Goal: Information Seeking & Learning: Learn about a topic

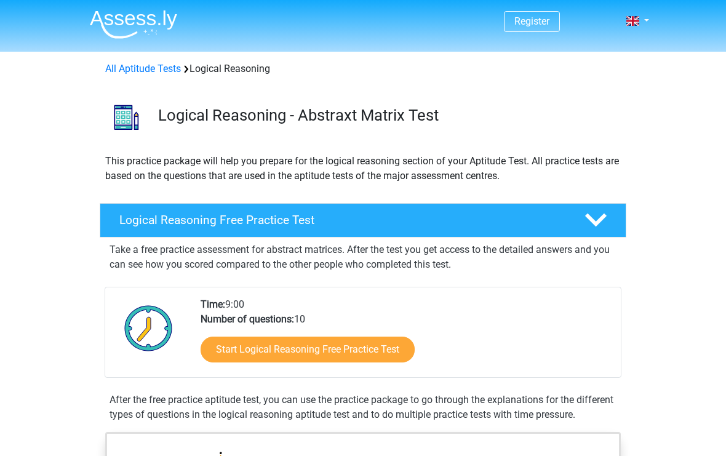
click at [240, 319] on b "Number of questions:" at bounding box center [248, 319] width 94 height 12
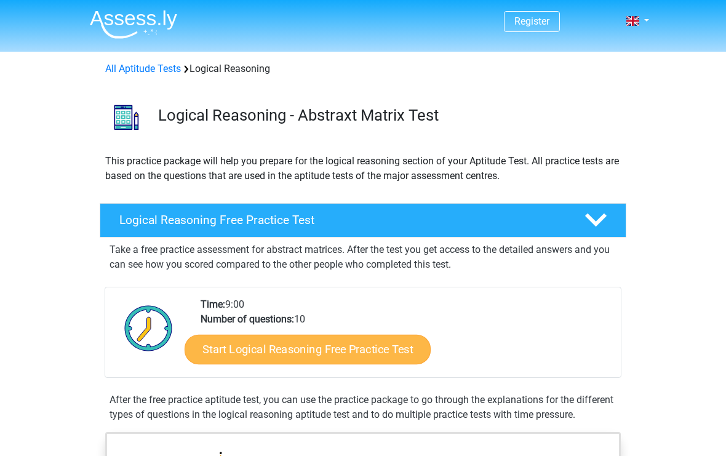
click at [226, 342] on link "Start Logical Reasoning Free Practice Test" at bounding box center [308, 349] width 246 height 30
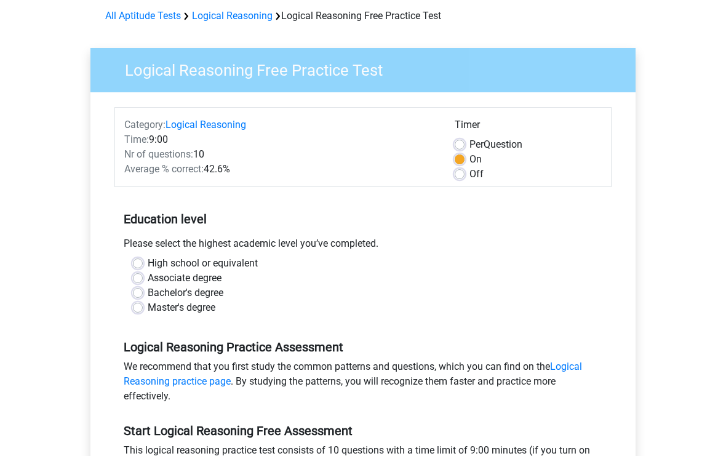
scroll to position [62, 0]
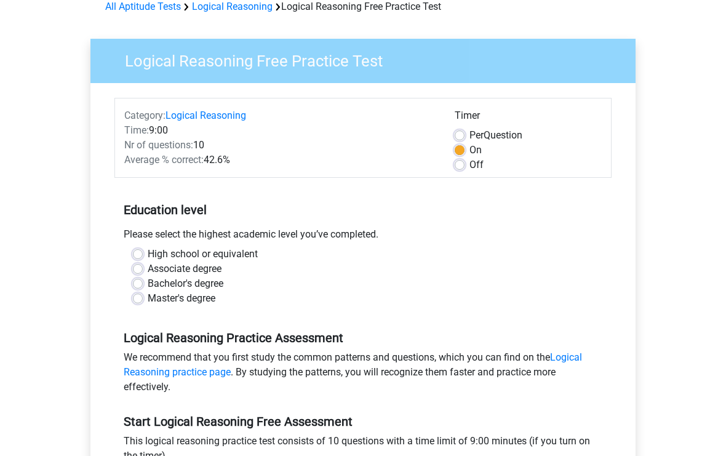
click at [148, 255] on label "High school or equivalent" at bounding box center [203, 254] width 110 height 15
click at [142, 255] on input "High school or equivalent" at bounding box center [138, 253] width 10 height 12
radio input "true"
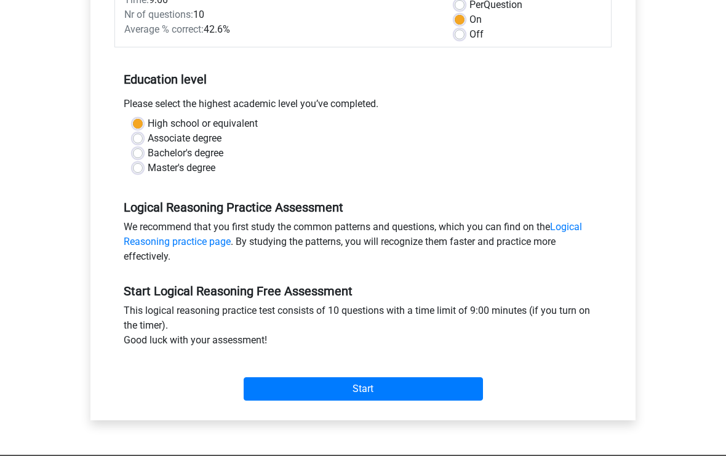
scroll to position [194, 0]
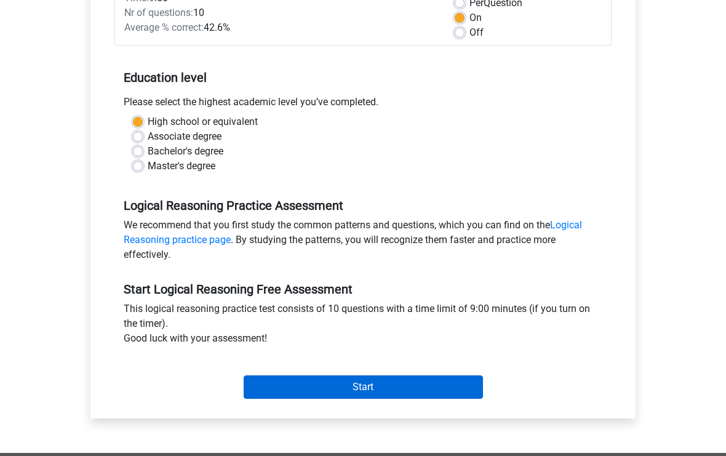
click at [254, 388] on input "Start" at bounding box center [363, 387] width 239 height 23
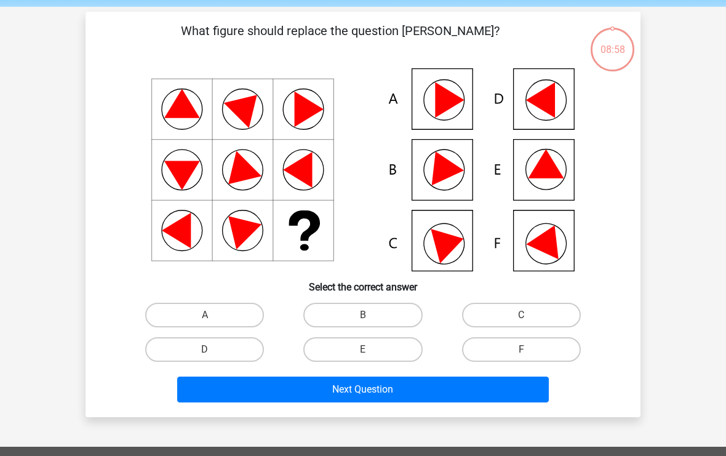
scroll to position [45, 0]
click at [538, 351] on label "F" at bounding box center [521, 349] width 119 height 25
click at [529, 351] on input "F" at bounding box center [525, 354] width 8 height 8
radio input "true"
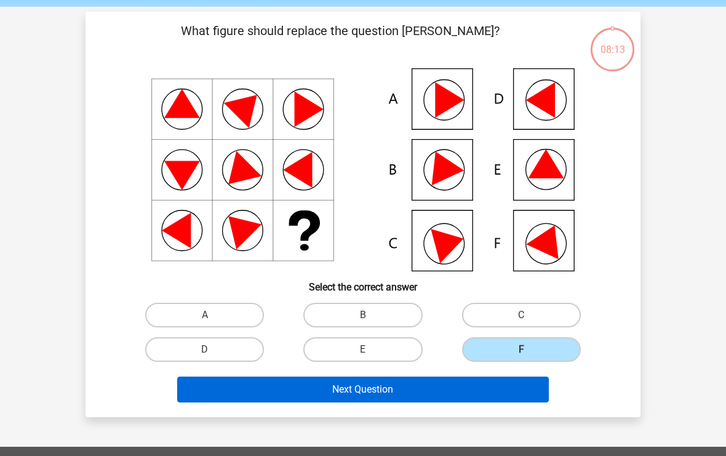
click at [485, 390] on button "Next Question" at bounding box center [363, 390] width 372 height 26
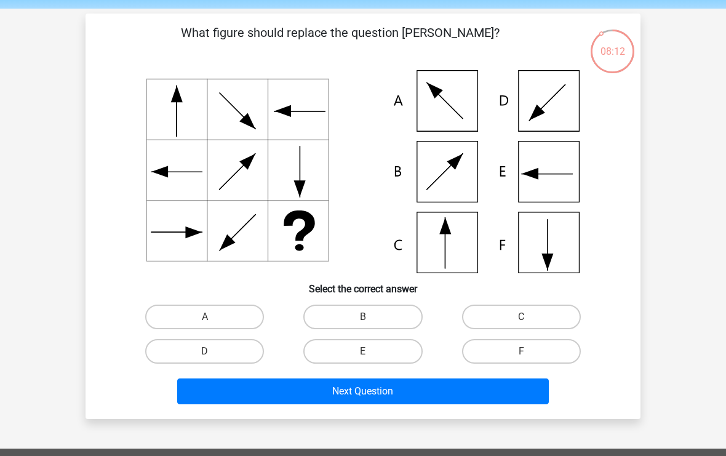
scroll to position [43, 0]
click at [455, 265] on icon at bounding box center [363, 171] width 496 height 203
click at [513, 316] on label "C" at bounding box center [521, 317] width 119 height 25
click at [521, 317] on input "C" at bounding box center [525, 321] width 8 height 8
radio input "true"
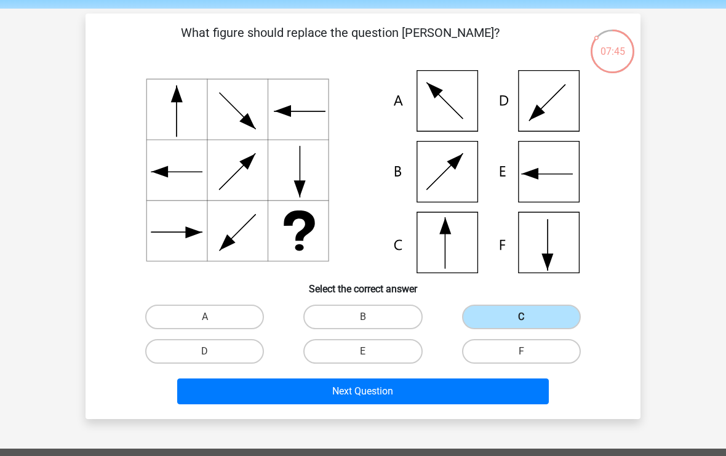
click at [525, 390] on button "Next Question" at bounding box center [363, 391] width 372 height 26
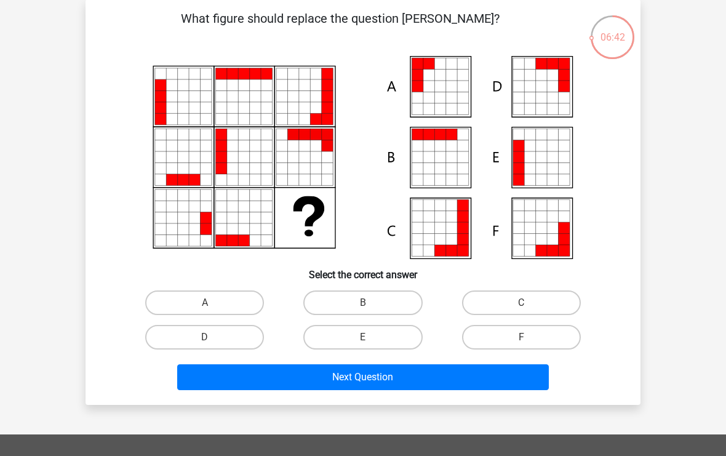
scroll to position [54, 0]
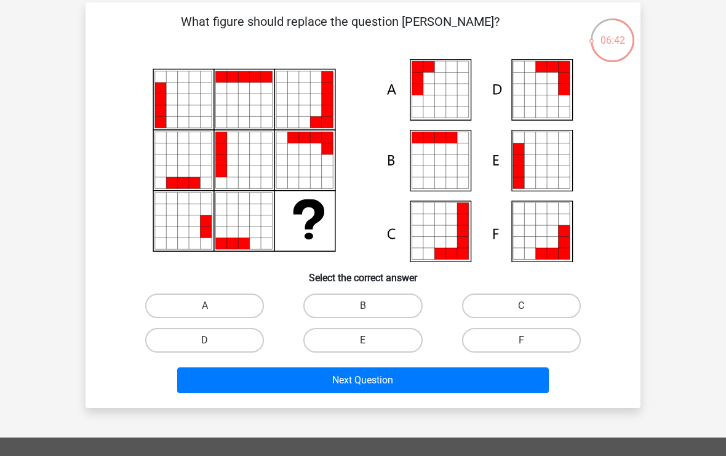
click at [548, 169] on icon at bounding box center [552, 171] width 11 height 11
click at [548, 162] on icon at bounding box center [552, 159] width 11 height 11
click at [397, 305] on label "B" at bounding box center [362, 306] width 119 height 25
click at [371, 306] on input "B" at bounding box center [367, 310] width 8 height 8
radio input "true"
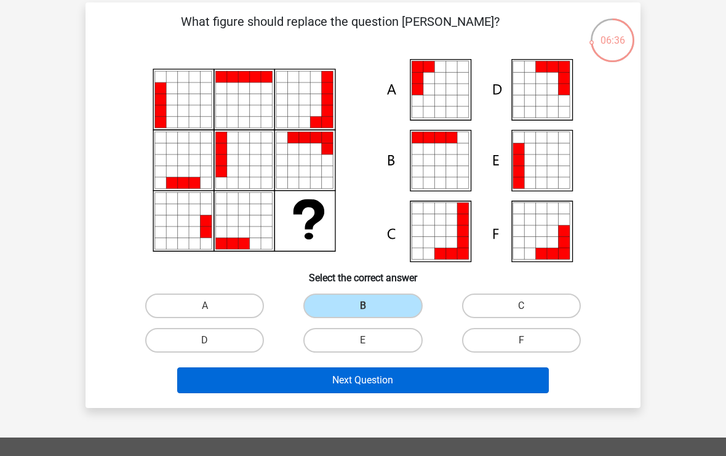
click at [279, 372] on button "Next Question" at bounding box center [363, 380] width 372 height 26
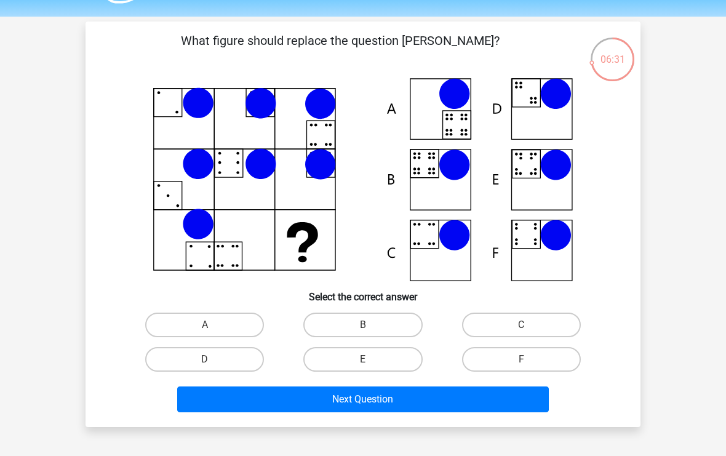
scroll to position [36, 0]
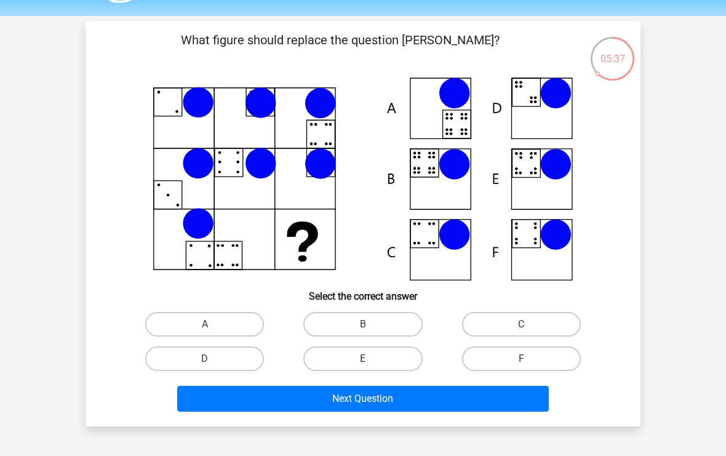
click at [458, 196] on icon at bounding box center [363, 179] width 496 height 203
click at [449, 122] on icon at bounding box center [363, 179] width 496 height 203
click at [446, 106] on icon at bounding box center [363, 179] width 496 height 203
click at [236, 327] on label "A" at bounding box center [204, 324] width 119 height 25
click at [213, 327] on input "A" at bounding box center [209, 328] width 8 height 8
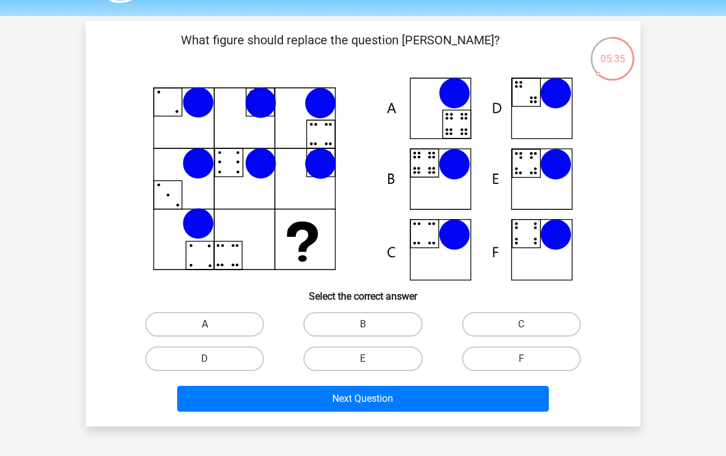
radio input "true"
click at [468, 96] on icon at bounding box center [454, 93] width 31 height 31
click at [510, 401] on button "Next Question" at bounding box center [363, 399] width 372 height 26
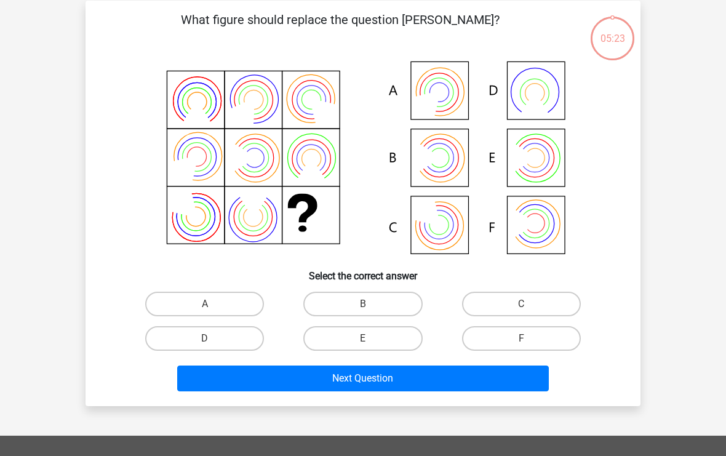
scroll to position [57, 0]
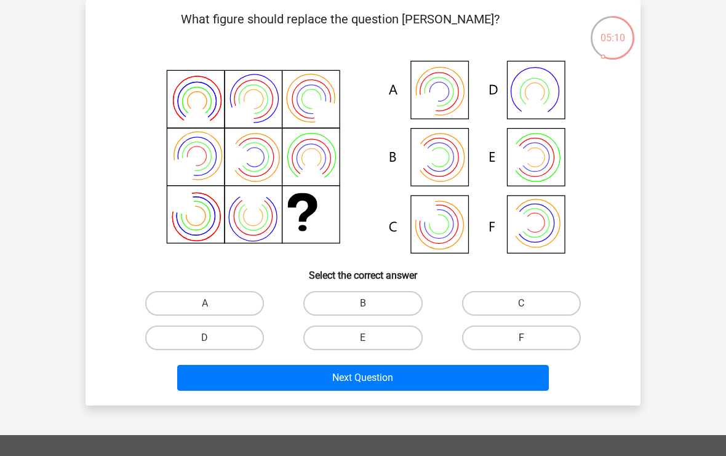
click at [538, 347] on label "F" at bounding box center [521, 338] width 119 height 25
click at [529, 346] on input "F" at bounding box center [525, 342] width 8 height 8
radio input "true"
click at [396, 298] on label "B" at bounding box center [362, 303] width 119 height 25
click at [371, 303] on input "B" at bounding box center [367, 307] width 8 height 8
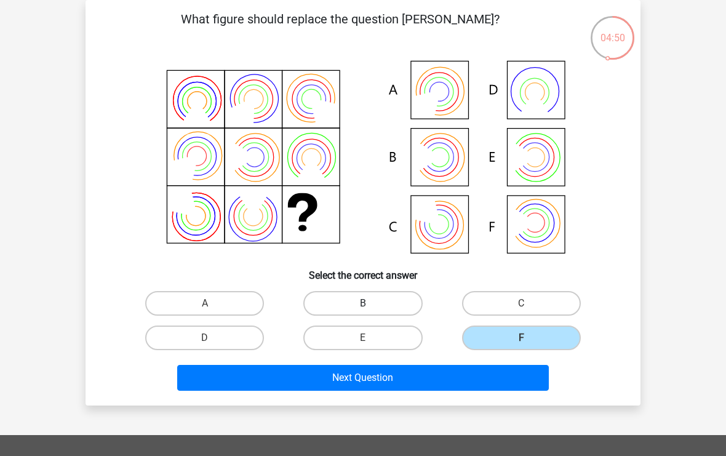
radio input "true"
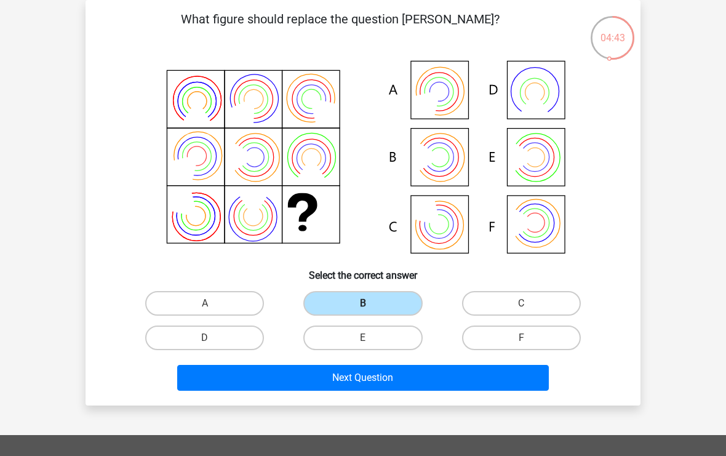
click at [516, 377] on button "Next Question" at bounding box center [363, 378] width 372 height 26
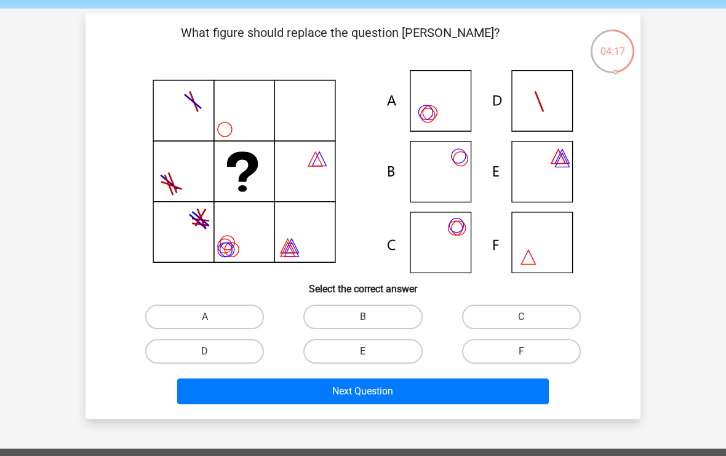
scroll to position [42, 0]
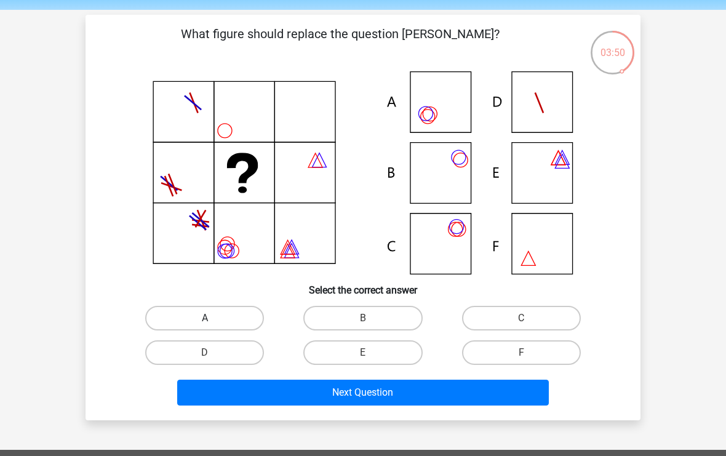
click at [230, 322] on label "A" at bounding box center [204, 318] width 119 height 25
click at [213, 322] on input "A" at bounding box center [209, 322] width 8 height 8
radio input "true"
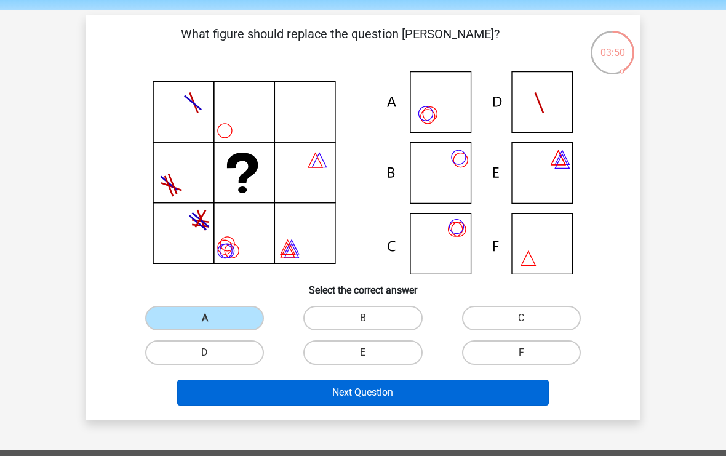
click at [319, 405] on button "Next Question" at bounding box center [363, 393] width 372 height 26
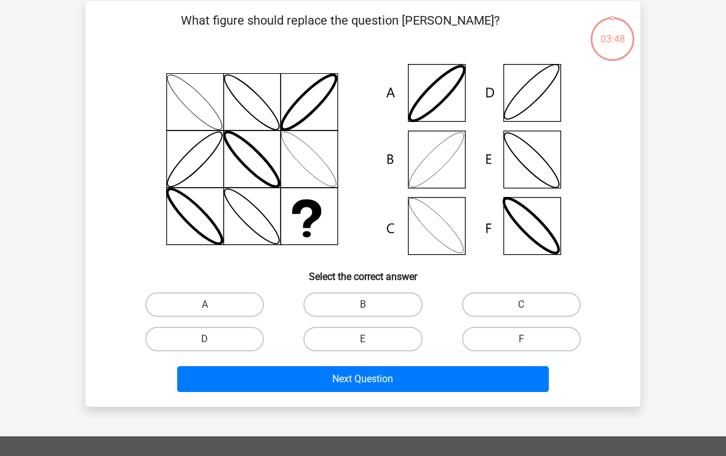
scroll to position [57, 0]
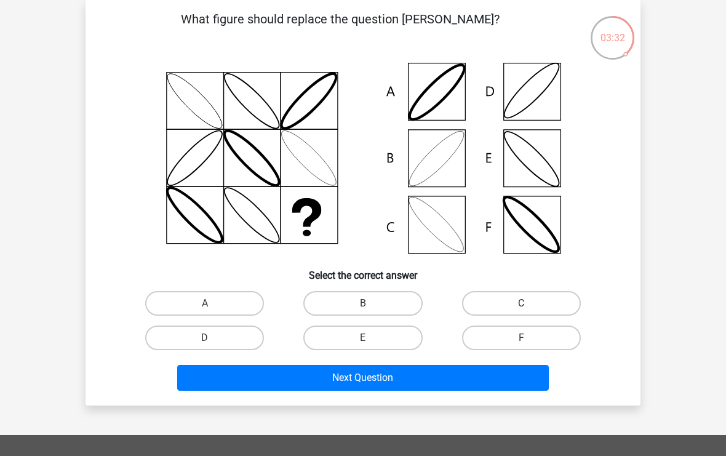
click at [517, 315] on label "C" at bounding box center [521, 303] width 119 height 25
click at [521, 311] on input "C" at bounding box center [525, 307] width 8 height 8
radio input "true"
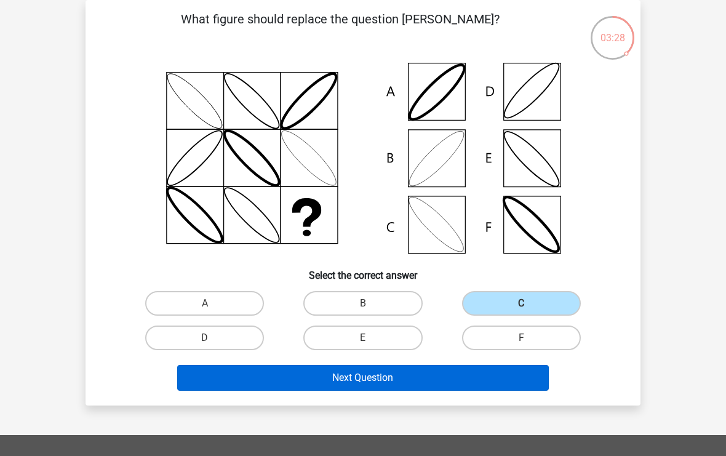
click at [361, 375] on button "Next Question" at bounding box center [363, 378] width 372 height 26
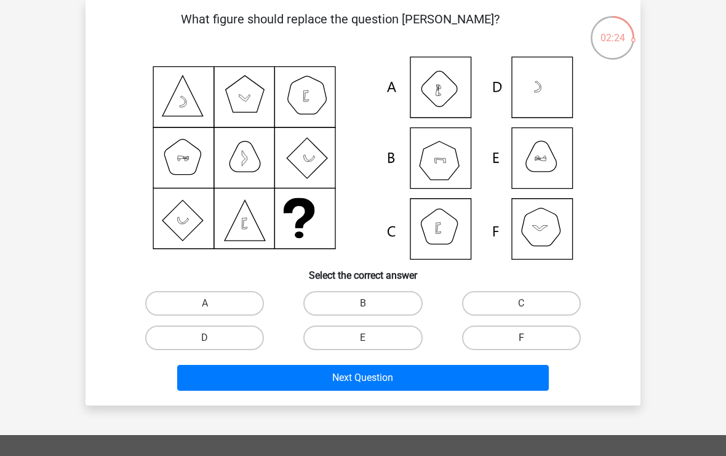
click at [558, 350] on label "F" at bounding box center [521, 338] width 119 height 25
click at [529, 346] on input "F" at bounding box center [525, 342] width 8 height 8
radio input "true"
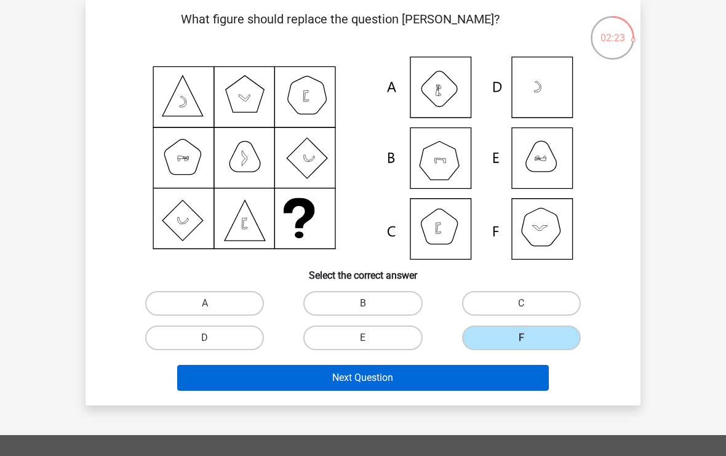
click at [519, 381] on button "Next Question" at bounding box center [363, 378] width 372 height 26
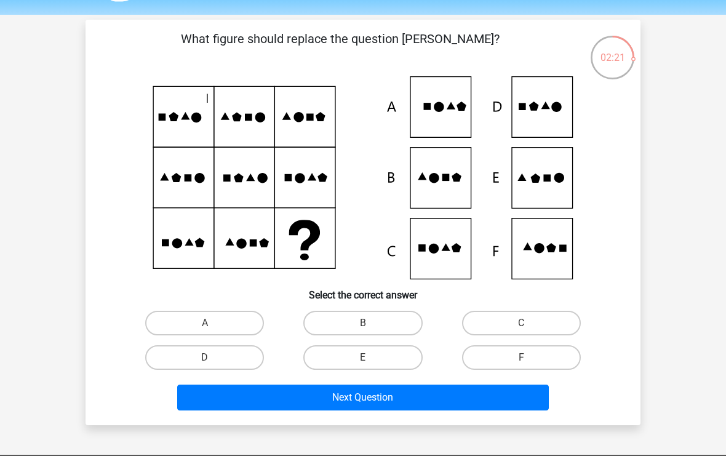
scroll to position [27, 0]
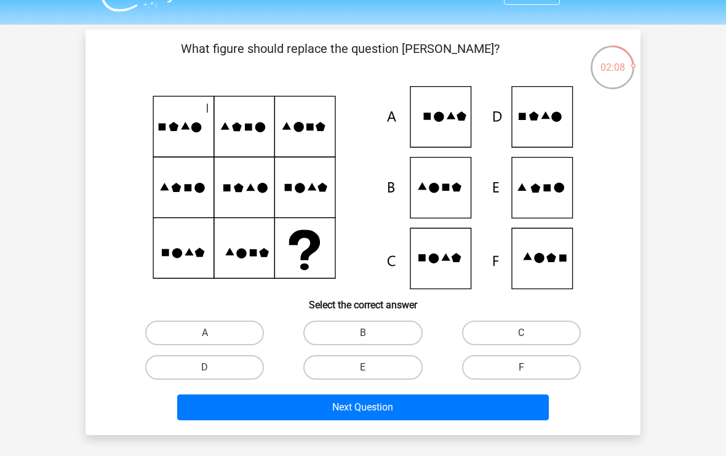
click at [545, 182] on icon at bounding box center [363, 187] width 496 height 203
click at [398, 377] on label "E" at bounding box center [362, 367] width 119 height 25
click at [371, 375] on input "E" at bounding box center [367, 371] width 8 height 8
radio input "true"
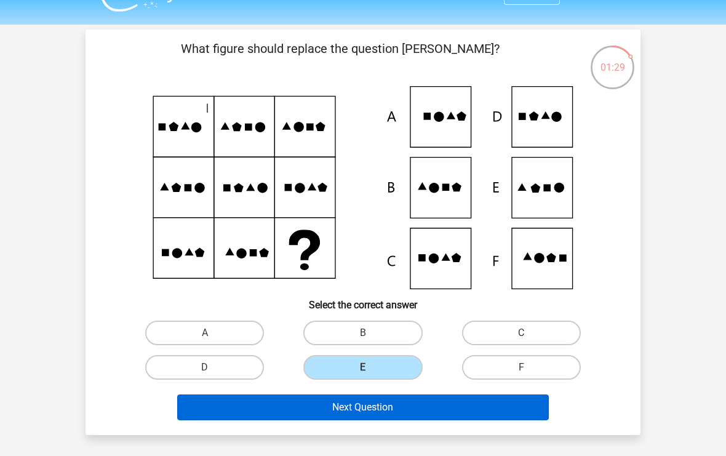
click at [433, 414] on button "Next Question" at bounding box center [363, 407] width 372 height 26
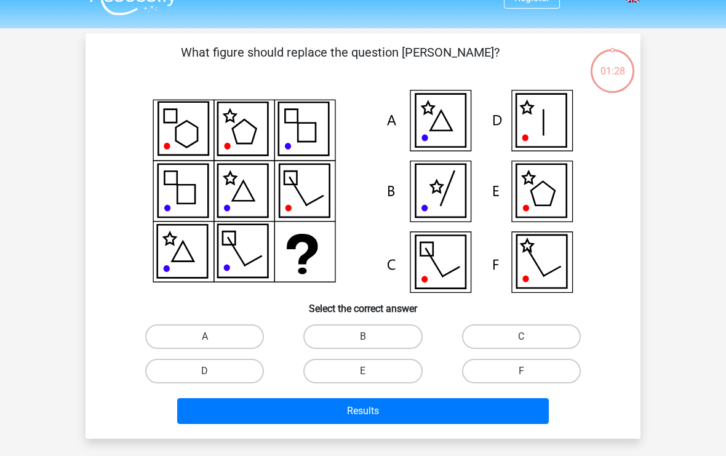
scroll to position [23, 0]
click at [716, 186] on div "Register Nederlands English" at bounding box center [363, 385] width 726 height 817
click at [500, 366] on label "F" at bounding box center [521, 371] width 119 height 25
click at [521, 371] on input "F" at bounding box center [525, 375] width 8 height 8
radio input "true"
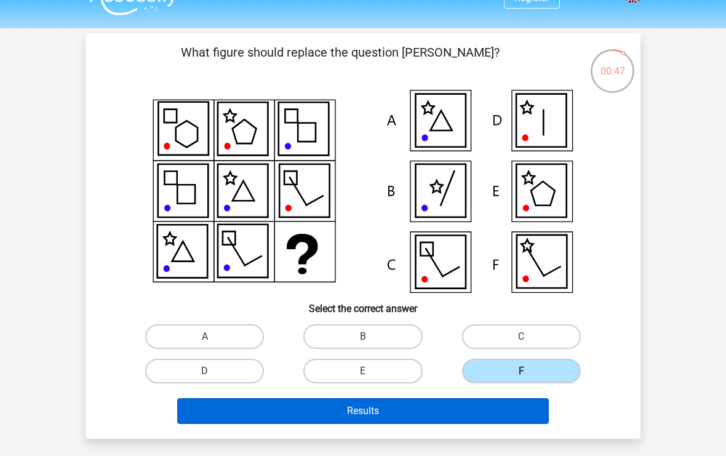
click at [512, 406] on button "Results" at bounding box center [363, 411] width 372 height 26
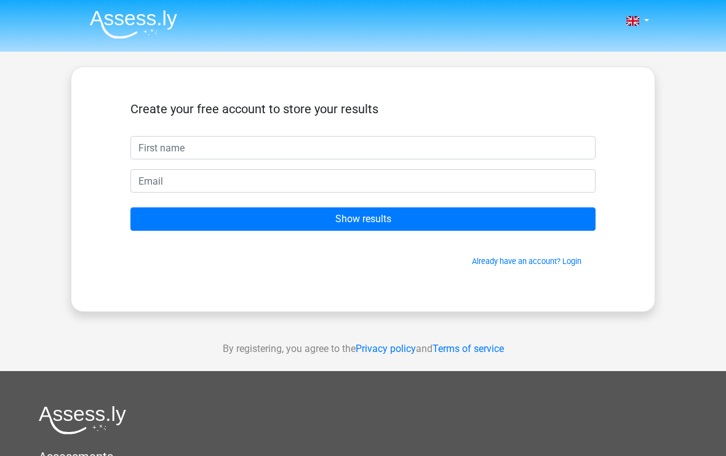
click at [383, 143] on input "text" at bounding box center [362, 147] width 465 height 23
type input "Mia"
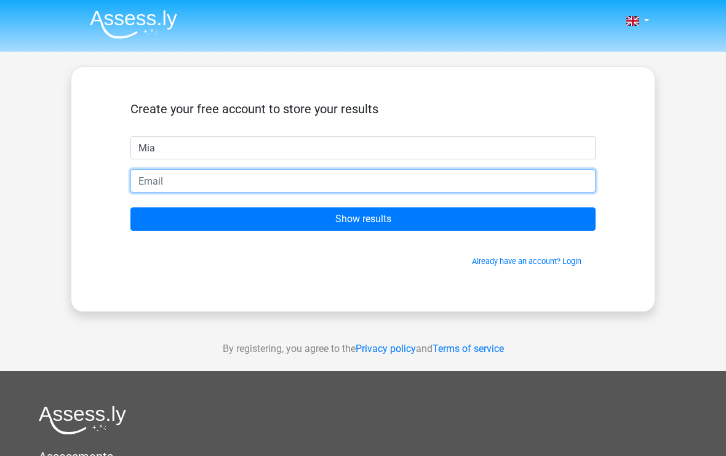
click at [321, 171] on input "email" at bounding box center [362, 180] width 465 height 23
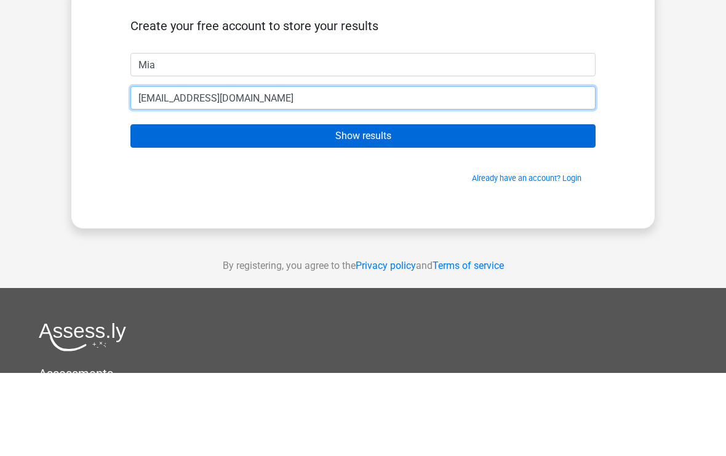
type input "miasaskialouw@outlook.com"
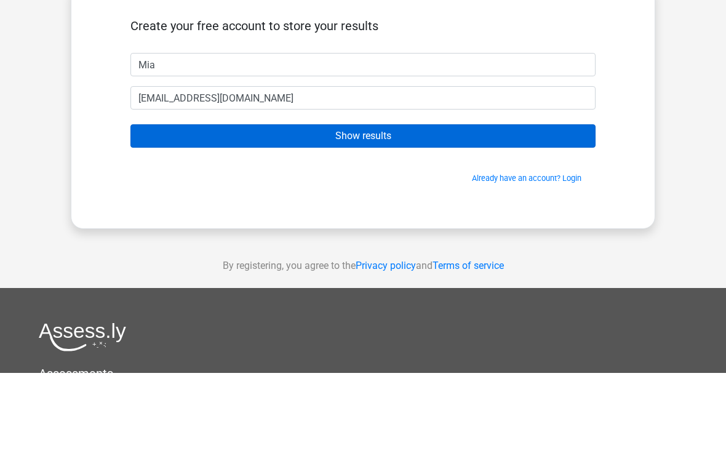
click at [557, 207] on input "Show results" at bounding box center [362, 218] width 465 height 23
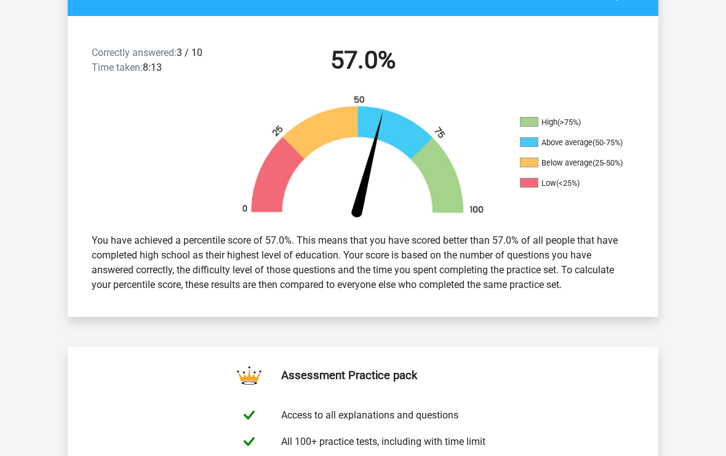
scroll to position [297, 0]
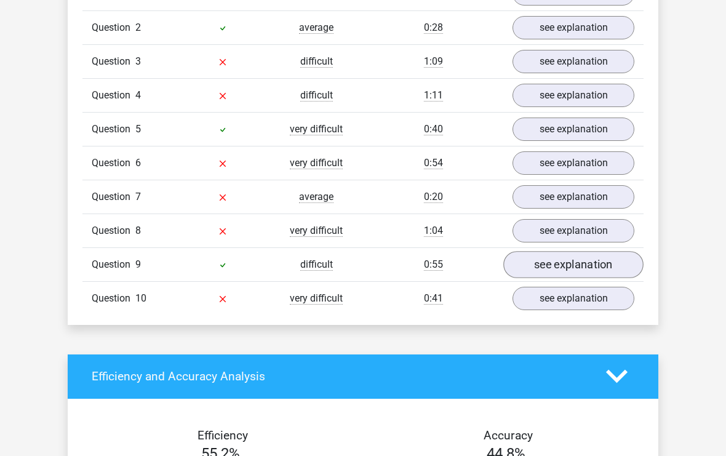
click at [564, 262] on link "see explanation" at bounding box center [573, 265] width 140 height 27
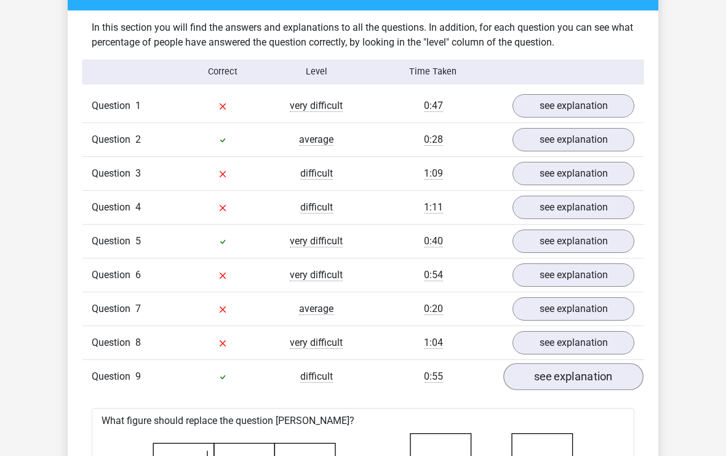
scroll to position [920, 0]
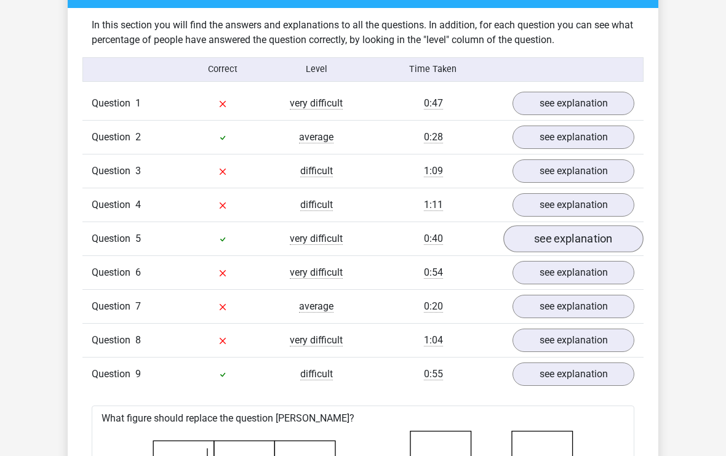
click at [617, 244] on link "see explanation" at bounding box center [573, 239] width 140 height 27
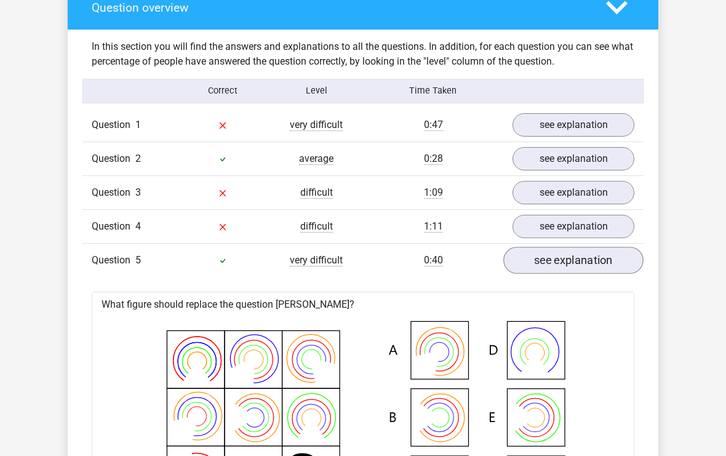
scroll to position [899, 0]
click at [596, 253] on link "see explanation" at bounding box center [573, 260] width 140 height 27
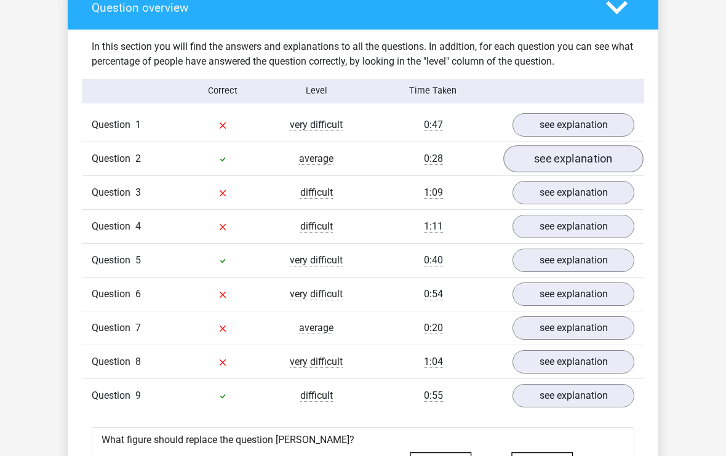
click at [603, 161] on link "see explanation" at bounding box center [573, 158] width 140 height 27
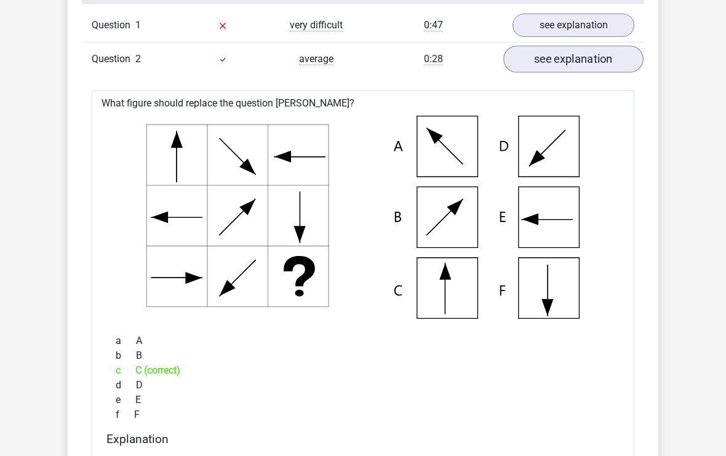
scroll to position [1001, 0]
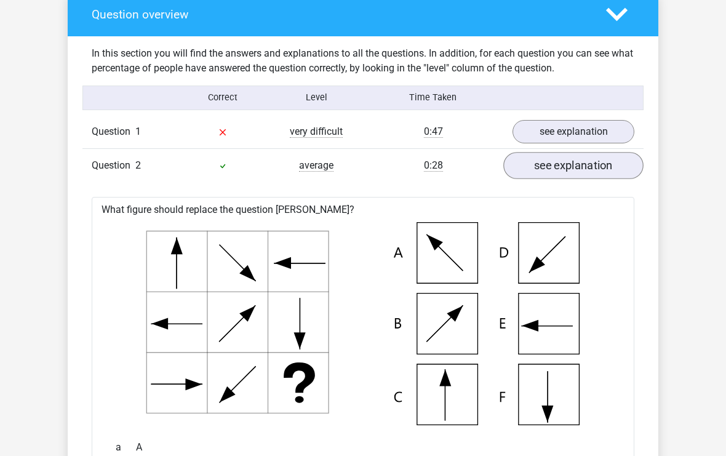
click at [610, 159] on link "see explanation" at bounding box center [573, 166] width 140 height 27
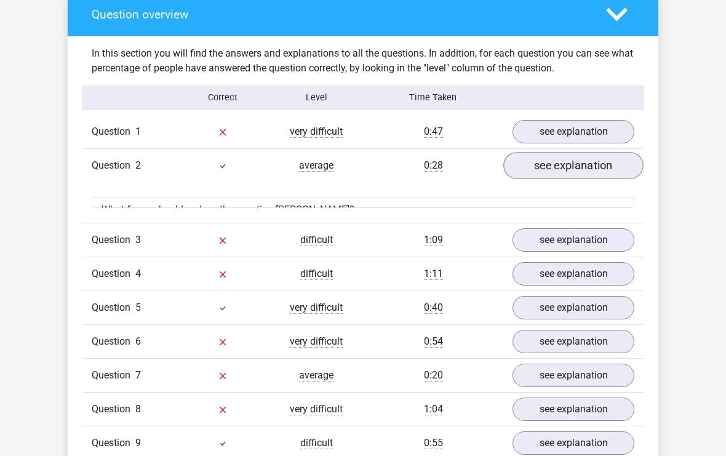
scroll to position [892, 0]
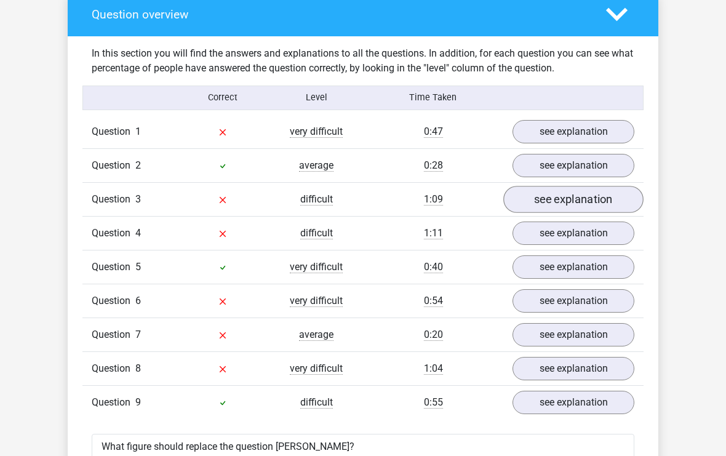
click at [604, 199] on link "see explanation" at bounding box center [573, 199] width 140 height 27
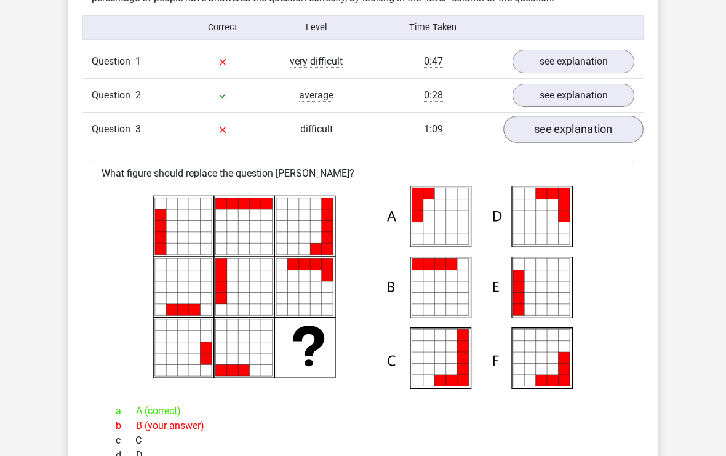
scroll to position [940, 0]
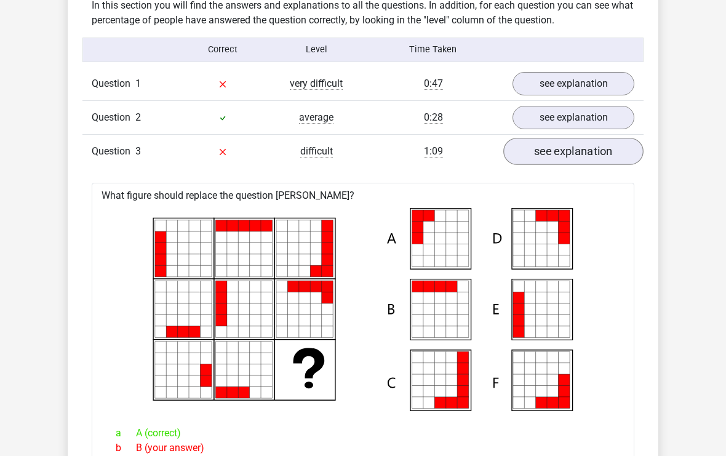
click at [610, 151] on link "see explanation" at bounding box center [573, 151] width 140 height 27
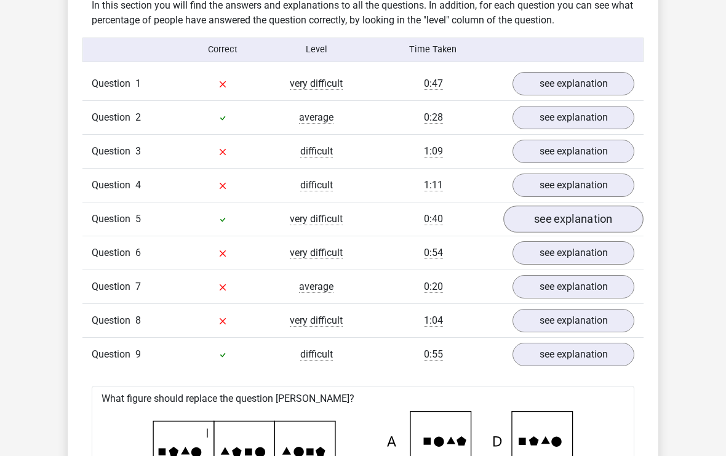
click at [609, 218] on link "see explanation" at bounding box center [573, 219] width 140 height 27
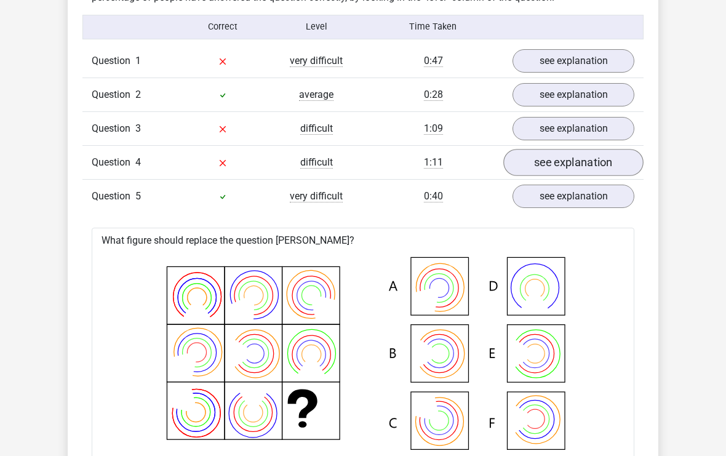
click at [604, 159] on link "see explanation" at bounding box center [573, 163] width 140 height 27
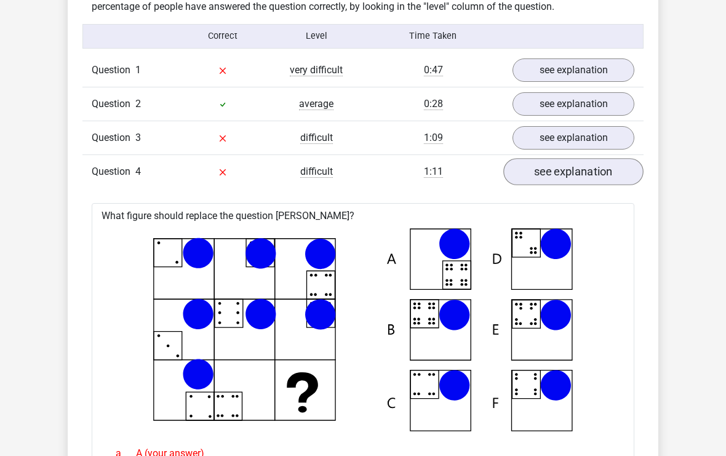
scroll to position [930, 0]
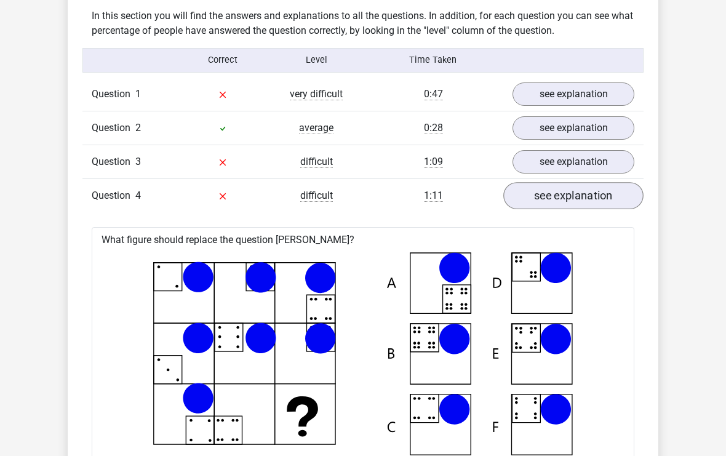
click at [540, 192] on link "see explanation" at bounding box center [573, 195] width 140 height 27
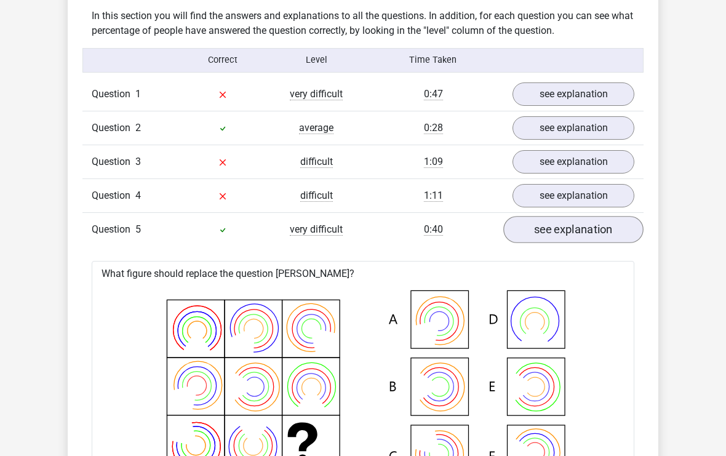
click at [538, 230] on link "see explanation" at bounding box center [573, 229] width 140 height 27
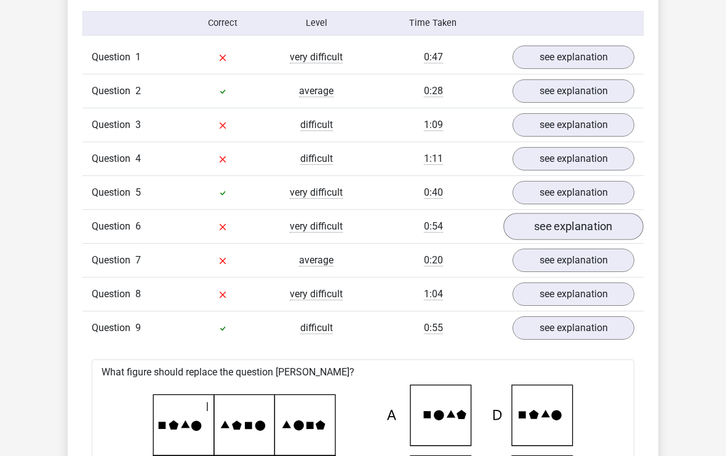
click at [577, 230] on link "see explanation" at bounding box center [573, 227] width 140 height 27
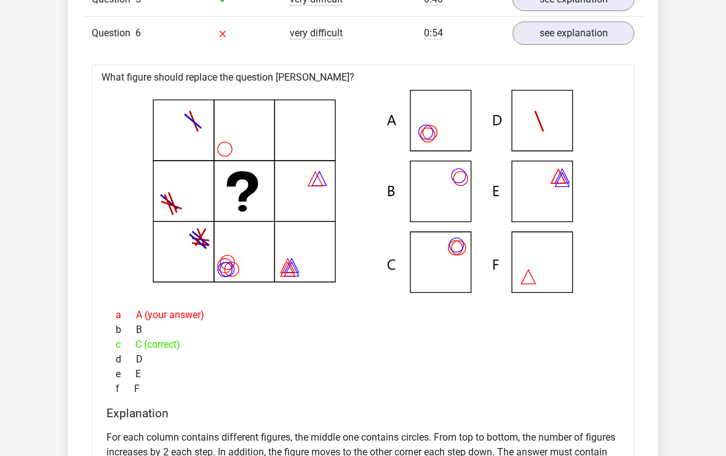
click at [556, 224] on icon at bounding box center [362, 191] width 503 height 203
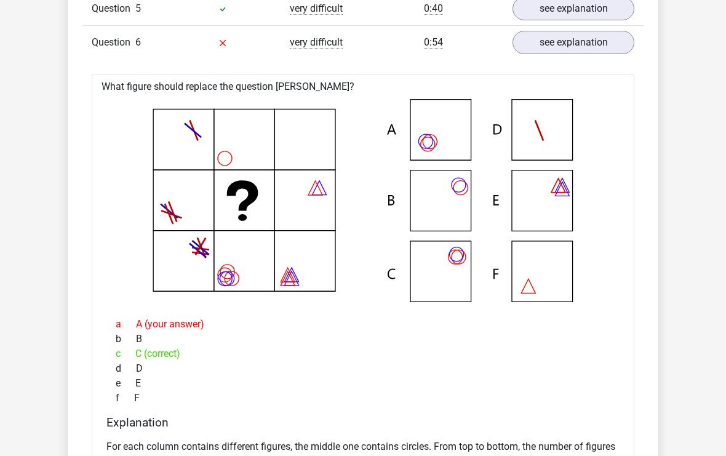
scroll to position [1137, 0]
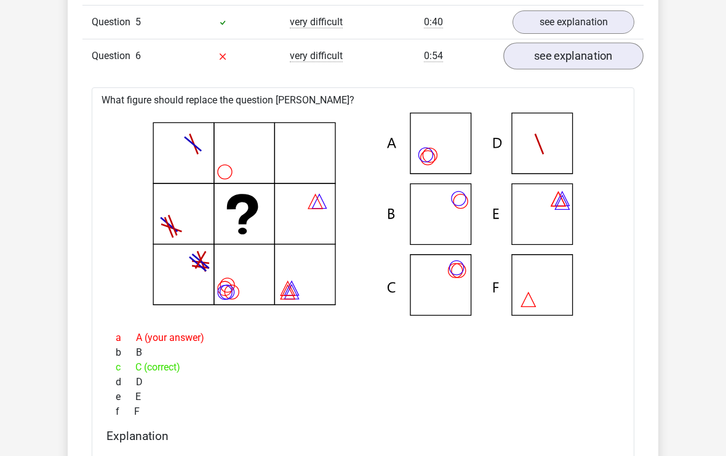
click at [615, 60] on link "see explanation" at bounding box center [573, 55] width 140 height 27
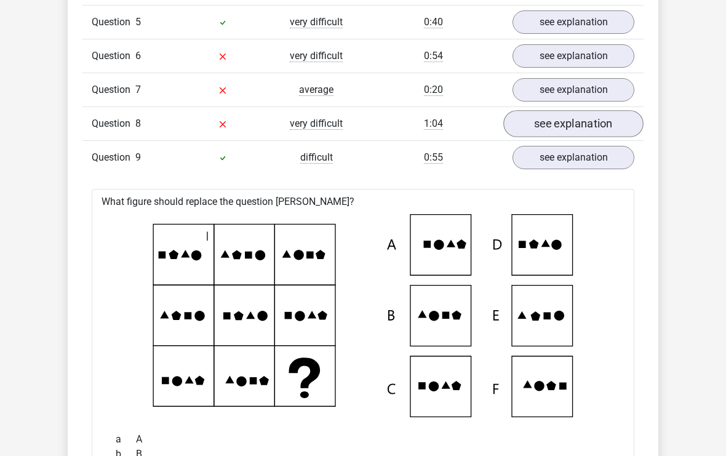
click at [602, 126] on link "see explanation" at bounding box center [573, 123] width 140 height 27
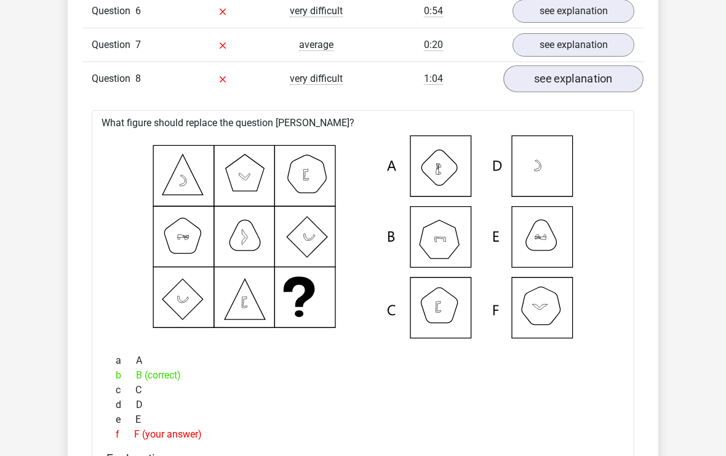
scroll to position [1188, 0]
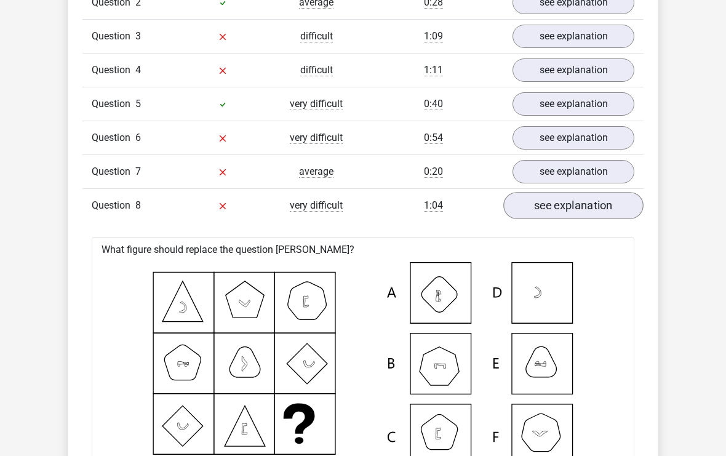
click at [567, 206] on link "see explanation" at bounding box center [573, 205] width 140 height 27
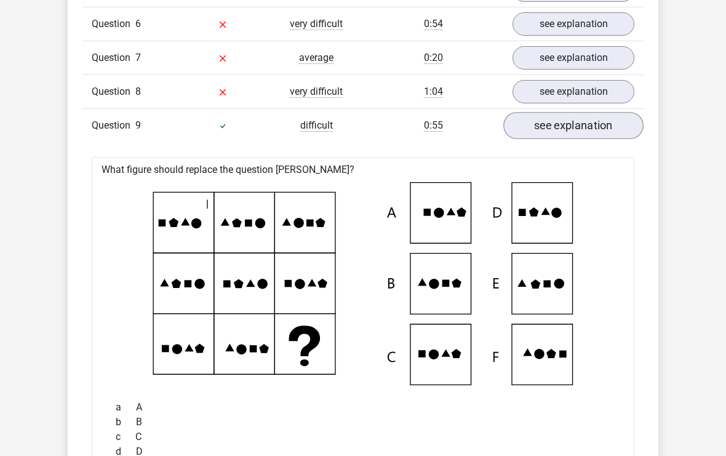
click at [593, 135] on link "see explanation" at bounding box center [573, 126] width 140 height 27
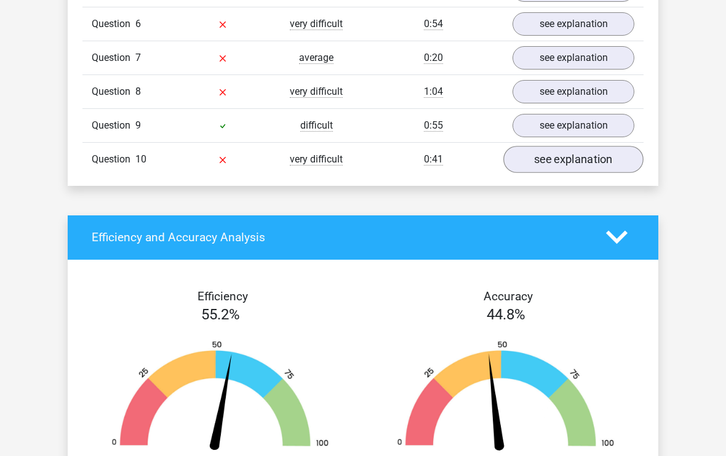
click at [591, 159] on link "see explanation" at bounding box center [573, 159] width 140 height 27
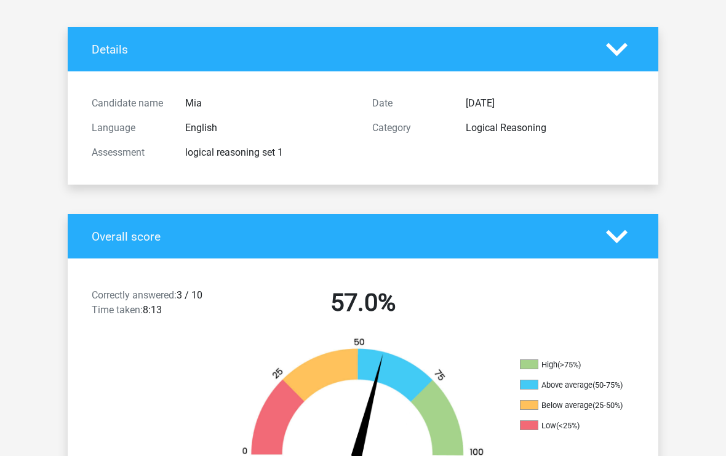
scroll to position [0, 0]
